Goal: Transaction & Acquisition: Book appointment/travel/reservation

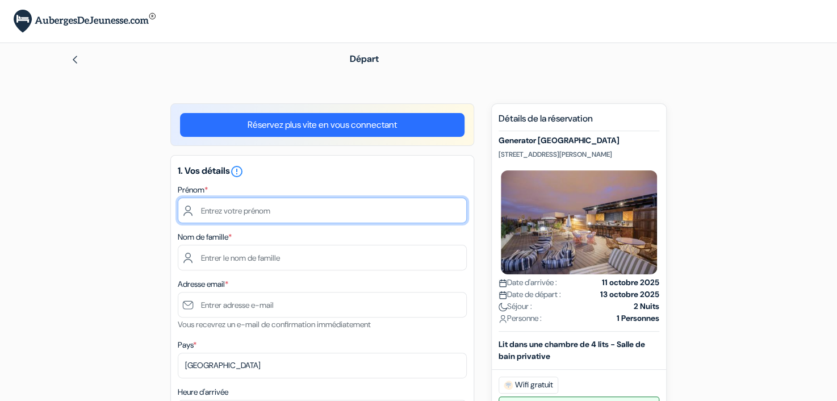
click at [314, 216] on input "text" at bounding box center [322, 211] width 289 height 26
type input "Páris Camacho"
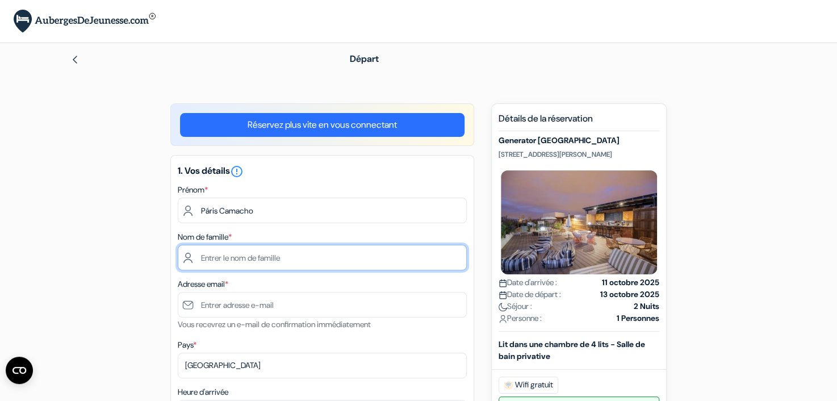
type input "C"
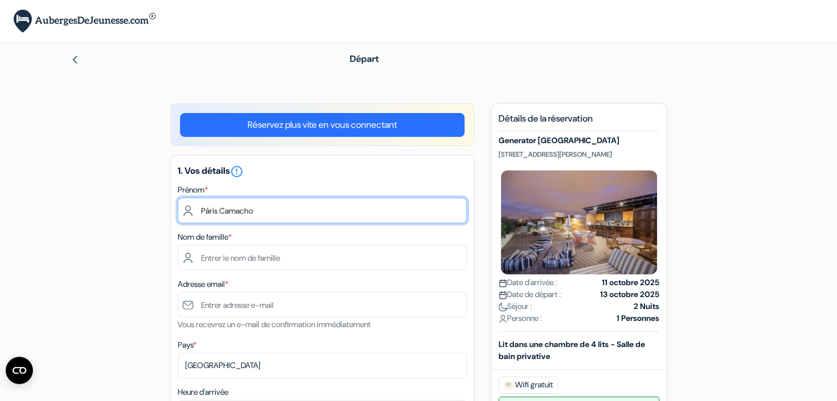
click at [373, 208] on input "Páris Camacho" at bounding box center [322, 211] width 289 height 26
type input "Páris"
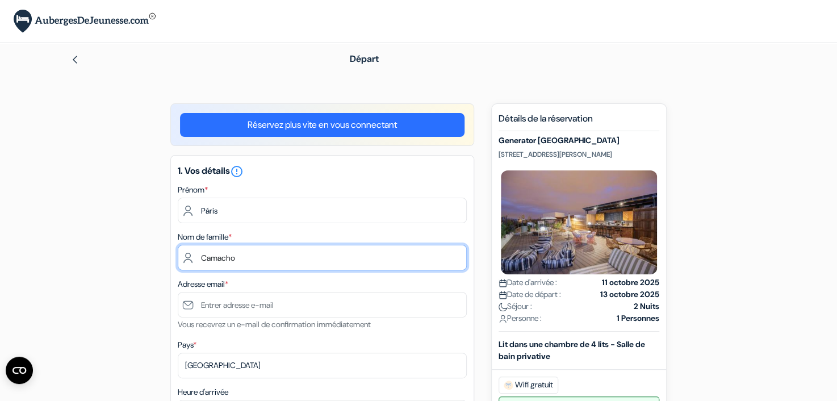
type input "Camacho"
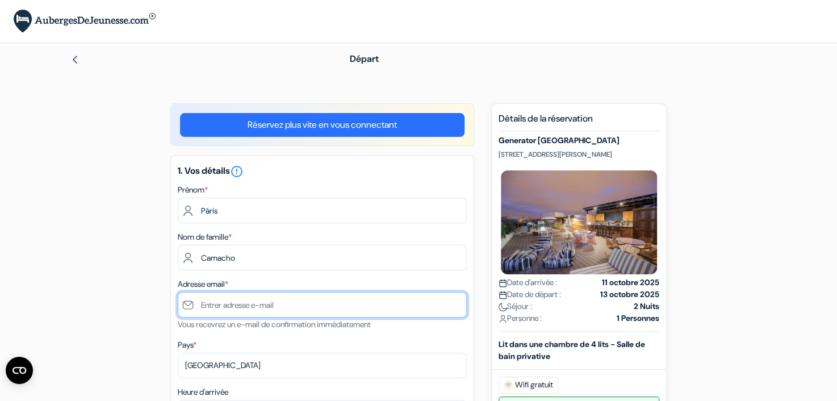
type input "P"
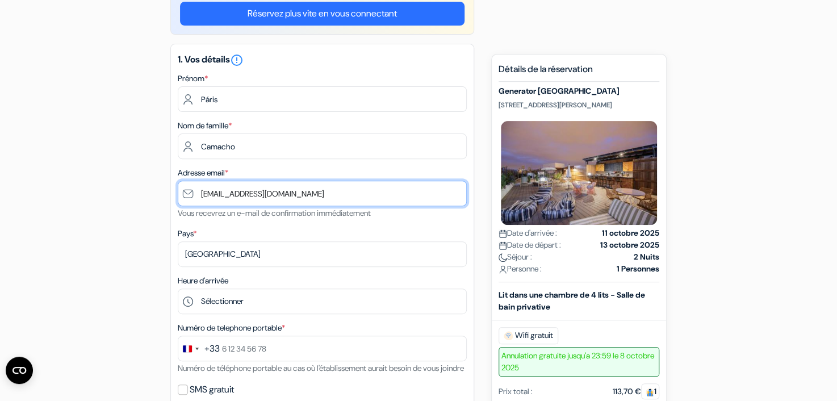
scroll to position [170, 0]
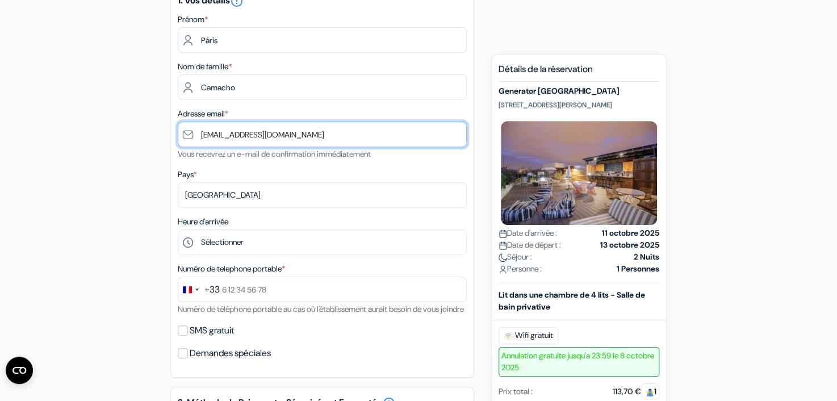
type input "[EMAIL_ADDRESS][DOMAIN_NAME]"
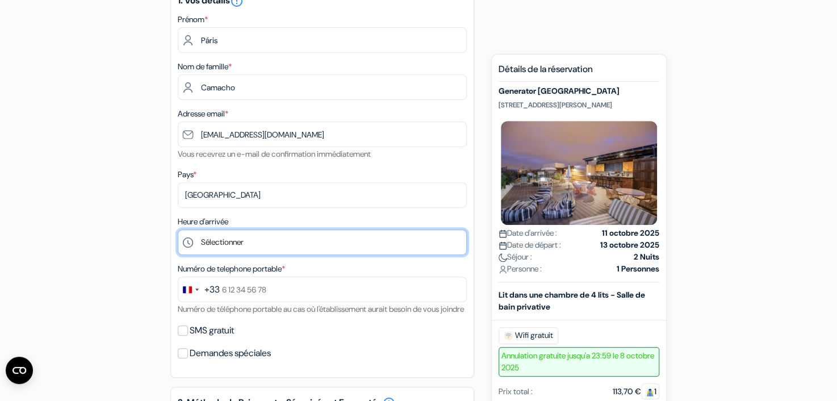
click at [299, 241] on select "Sélectionner 1:00 2:00 3:00 4:00 5:00 6:00 7:00 8:00 9:00 10:00 11:00 12:00 13:…" at bounding box center [322, 242] width 289 height 26
click at [178, 230] on select "Sélectionner 1:00 2:00 3:00 4:00 5:00 6:00 7:00 8:00 9:00 10:00 11:00 12:00 13:…" at bounding box center [322, 242] width 289 height 26
click at [331, 241] on select "Sélectionner 1:00 2:00 3:00 4:00 5:00 6:00 7:00 8:00 9:00 10:00 11:00 12:00 13:…" at bounding box center [322, 242] width 289 height 26
select select "11"
click at [178, 230] on select "Sélectionner 1:00 2:00 3:00 4:00 5:00 6:00 7:00 8:00 9:00 10:00 11:00 12:00 13:…" at bounding box center [322, 242] width 289 height 26
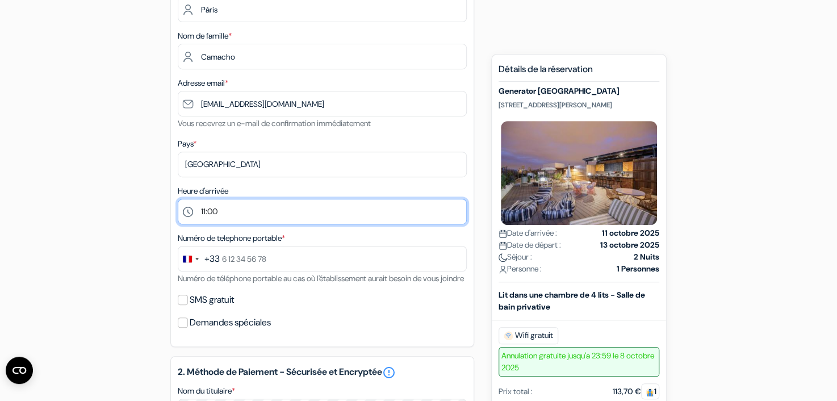
scroll to position [227, 0]
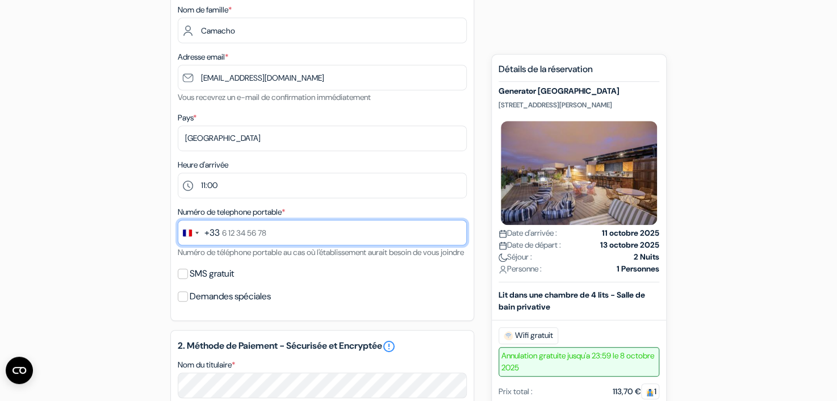
click at [327, 240] on input "text" at bounding box center [322, 233] width 289 height 26
type input "0621316066"
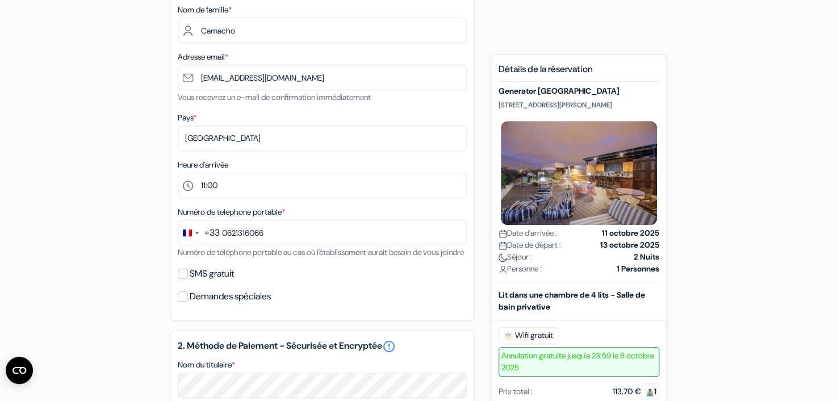
click at [216, 282] on label "SMS gratuit" at bounding box center [212, 274] width 44 height 16
click at [188, 279] on input "SMS gratuit" at bounding box center [183, 274] width 10 height 10
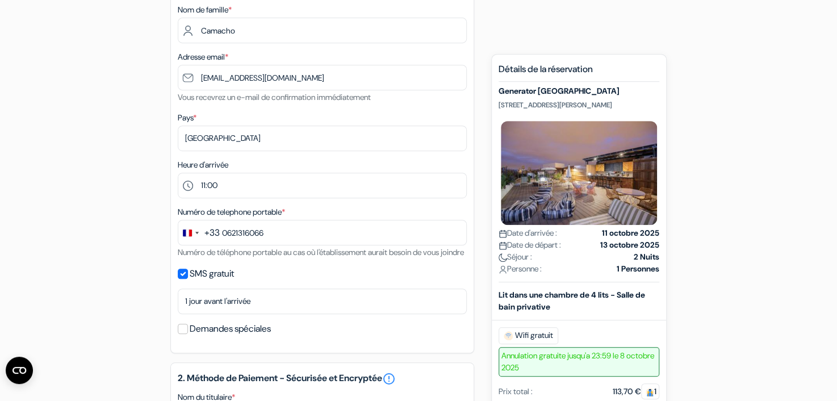
click at [216, 282] on label "SMS gratuit" at bounding box center [212, 274] width 44 height 16
click at [188, 279] on input "SMS gratuit" at bounding box center [183, 274] width 10 height 10
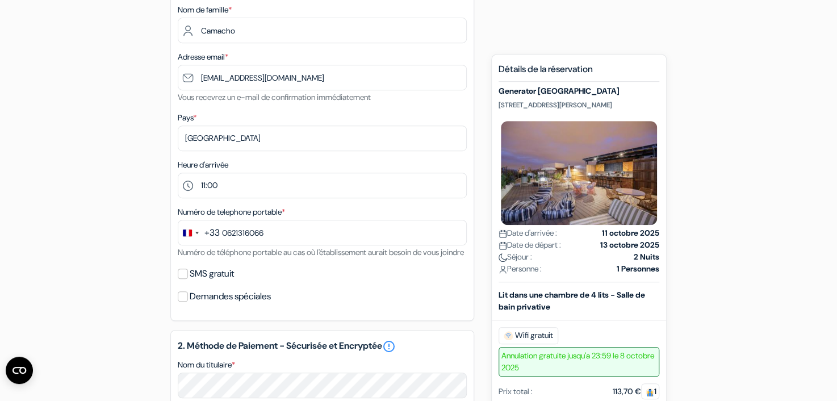
click at [216, 282] on label "SMS gratuit" at bounding box center [212, 274] width 44 height 16
click at [188, 279] on input "SMS gratuit" at bounding box center [183, 274] width 10 height 10
checkbox input "true"
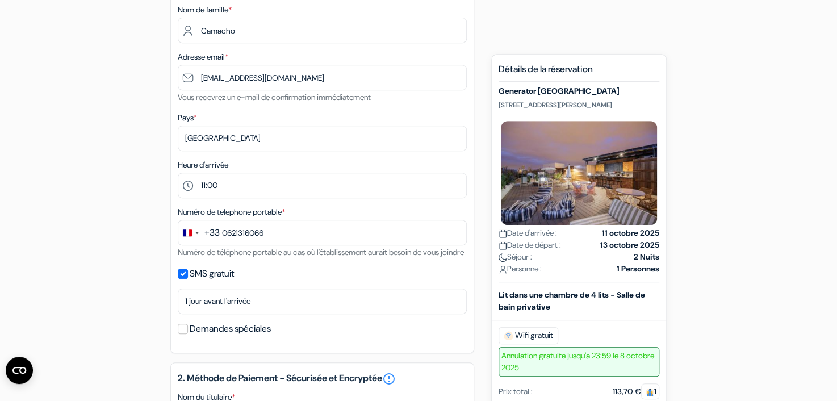
click at [219, 337] on label "Demandes spéciales" at bounding box center [230, 329] width 81 height 16
click at [188, 334] on input "Demandes spéciales" at bounding box center [183, 329] width 10 height 10
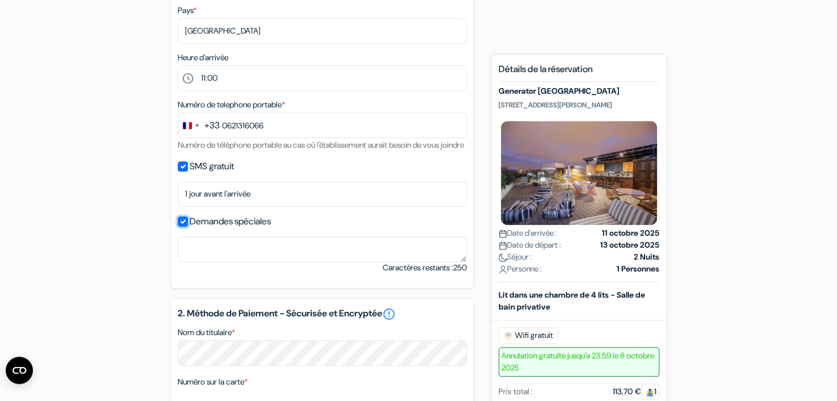
scroll to position [341, 0]
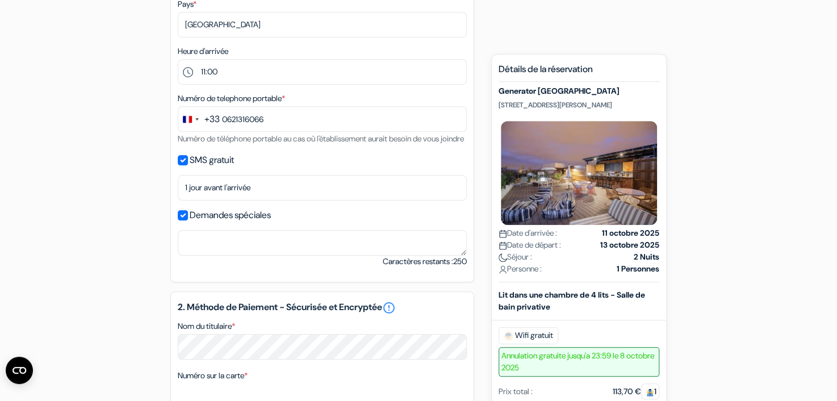
click at [223, 223] on label "Demandes spéciales" at bounding box center [230, 215] width 81 height 16
click at [188, 220] on input "Demandes spéciales" at bounding box center [183, 215] width 10 height 10
checkbox input "false"
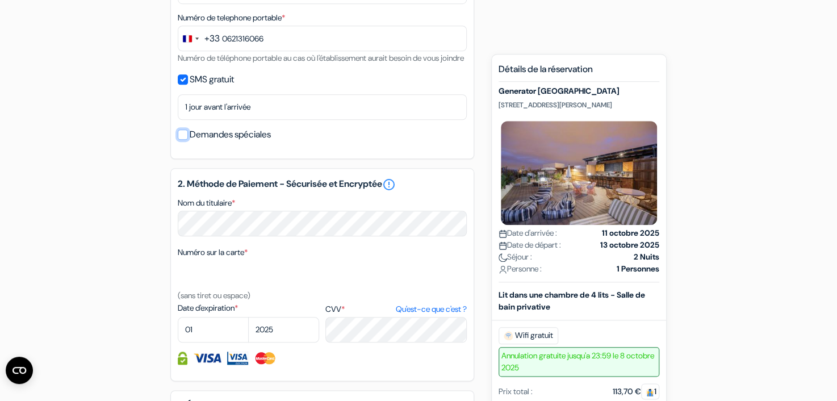
scroll to position [454, 0]
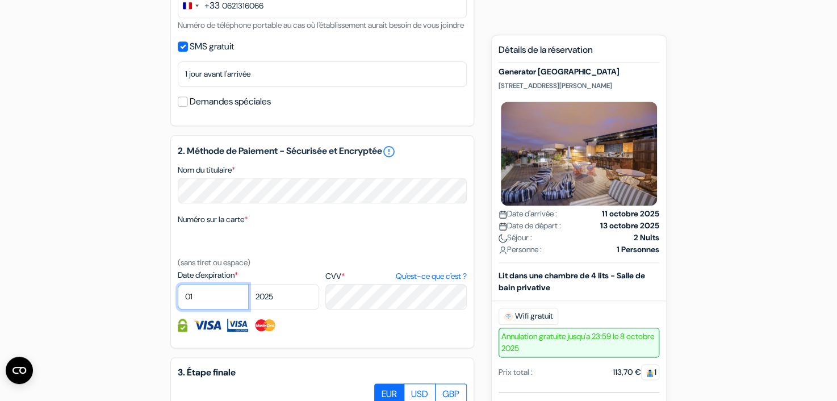
click at [200, 308] on select "01 02 03 04 05 06 07 08 09 10 11 12" at bounding box center [213, 297] width 71 height 26
select select "08"
click at [178, 299] on select "01 02 03 04 05 06 07 08 09 10 11 12" at bounding box center [213, 297] width 71 height 26
click at [267, 310] on select "2025 2026 2027 2028 2029 2030 2031 2032 2033 2034 2035 2036 2037 2038 2039 2040…" at bounding box center [283, 297] width 71 height 26
select select "2027"
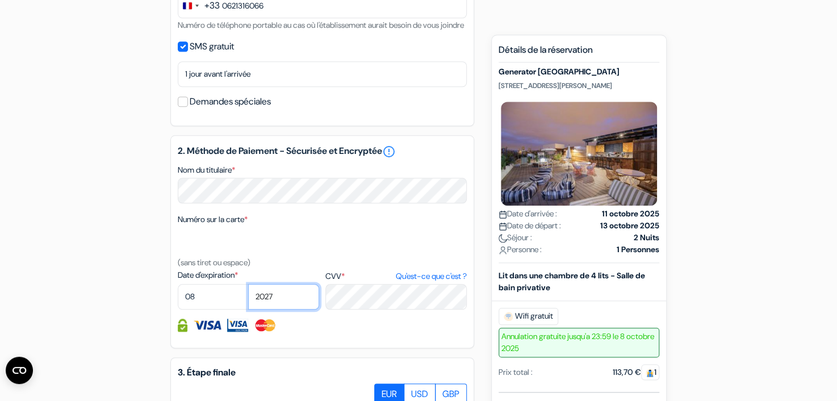
click at [248, 299] on select "2025 2026 2027 2028 2029 2030 2031 2032 2033 2034 2035 2036 2037 2038 2039 2040…" at bounding box center [283, 297] width 71 height 26
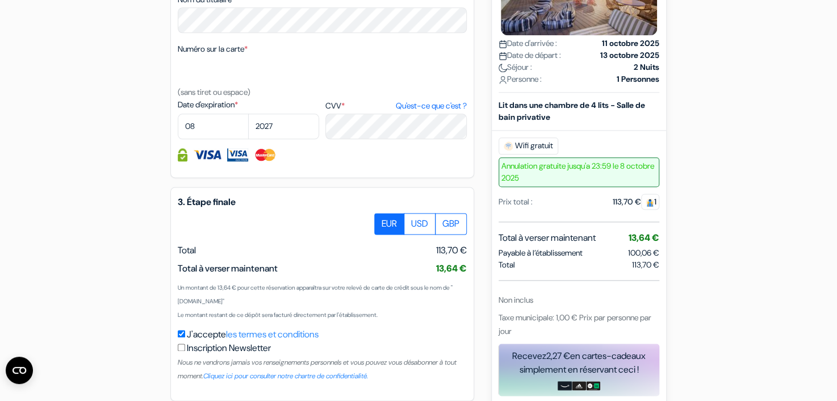
click at [333, 235] on div at bounding box center [322, 224] width 289 height 22
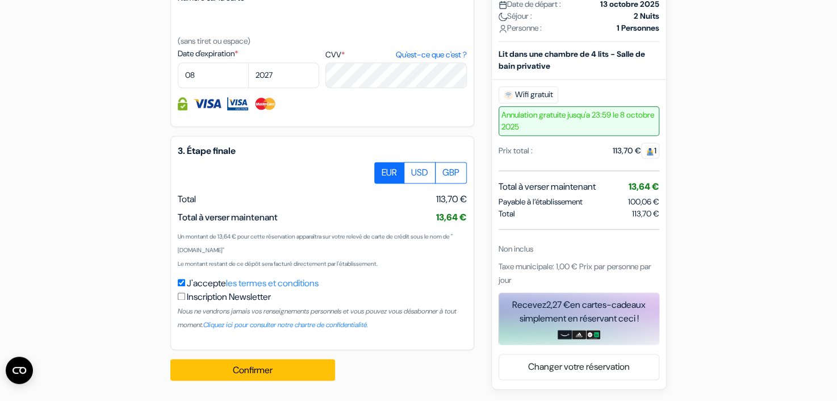
scroll to position [690, 0]
click at [298, 369] on button "Confirmer Loading..." at bounding box center [252, 370] width 165 height 22
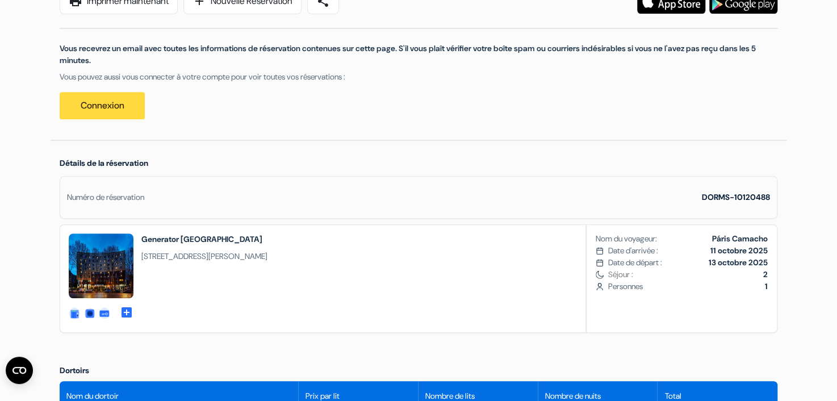
scroll to position [57, 0]
